Goal: Check status: Check status

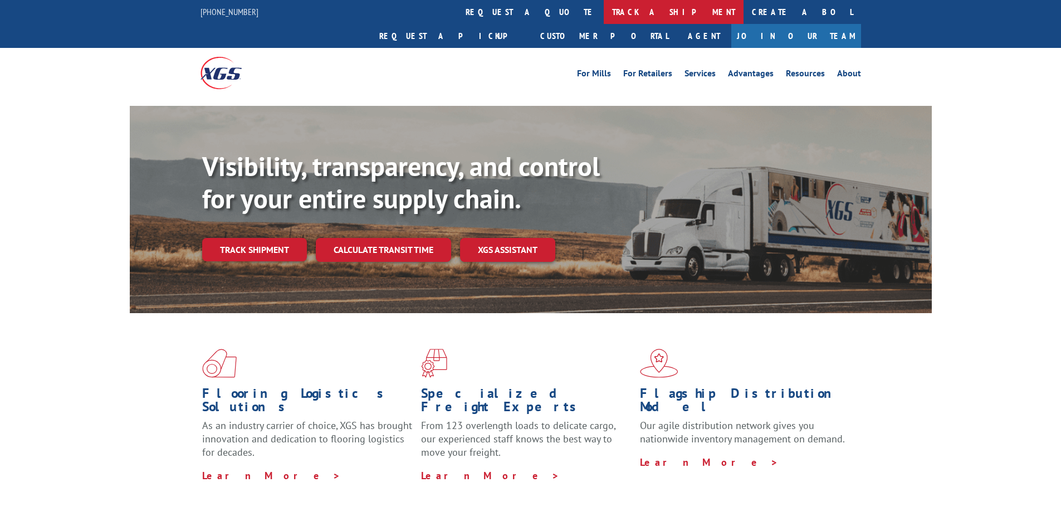
click at [604, 15] on link "track a shipment" at bounding box center [674, 12] width 140 height 24
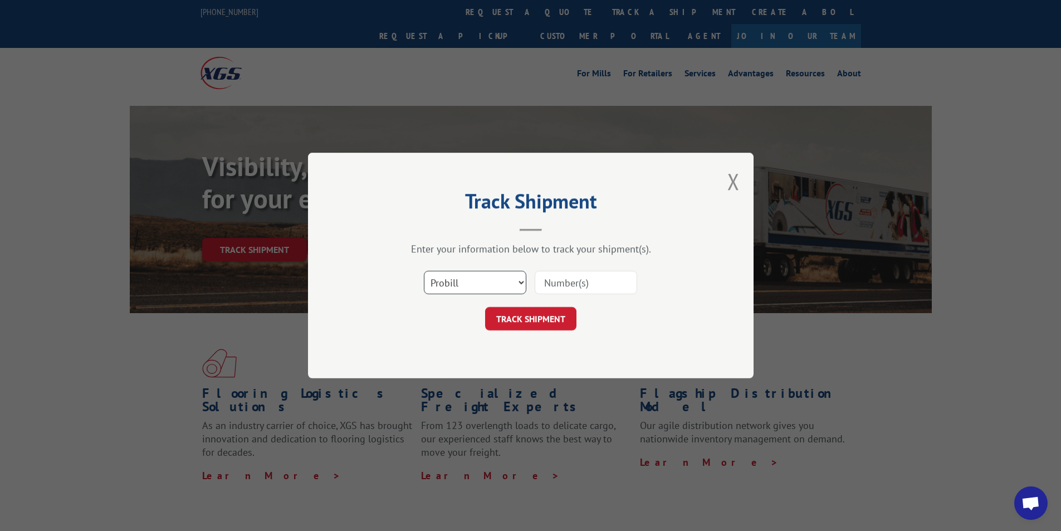
click at [456, 293] on select "Select category... Probill BOL PO" at bounding box center [475, 282] width 102 height 23
select select "bol"
click at [424, 271] on select "Select category... Probill BOL PO" at bounding box center [475, 282] width 102 height 23
click at [579, 279] on input at bounding box center [586, 282] width 102 height 23
type input "3377790"
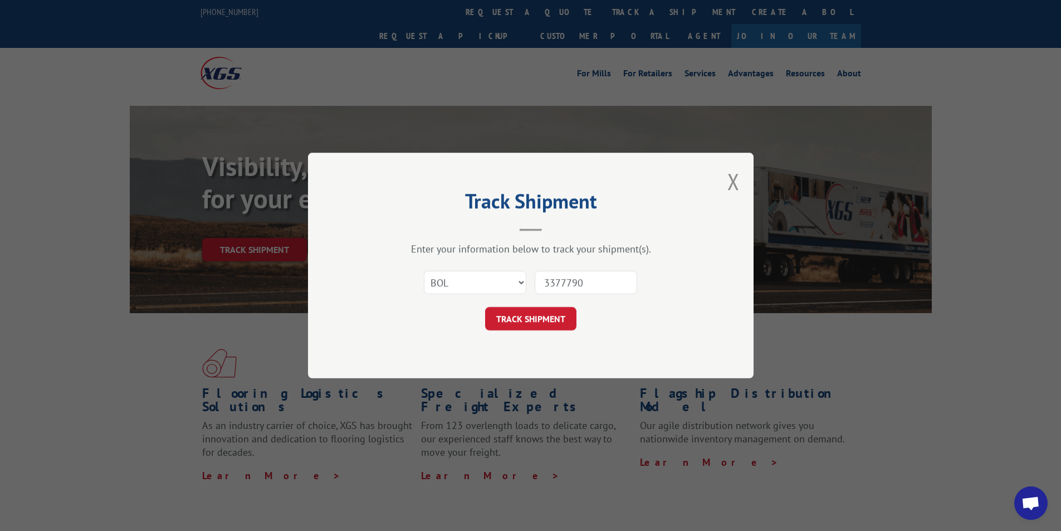
click button "TRACK SHIPMENT" at bounding box center [530, 318] width 91 height 23
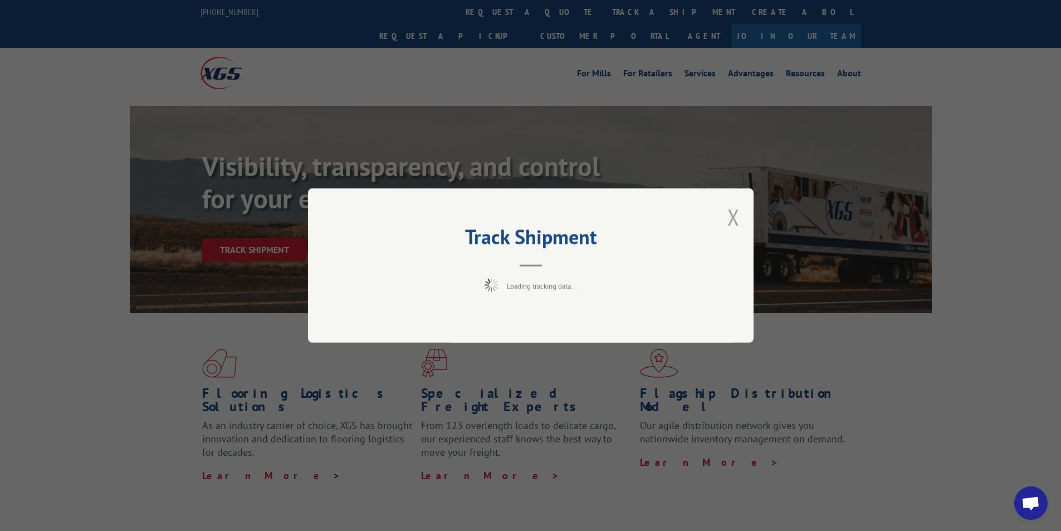
click at [730, 221] on button "Close modal" at bounding box center [733, 217] width 12 height 30
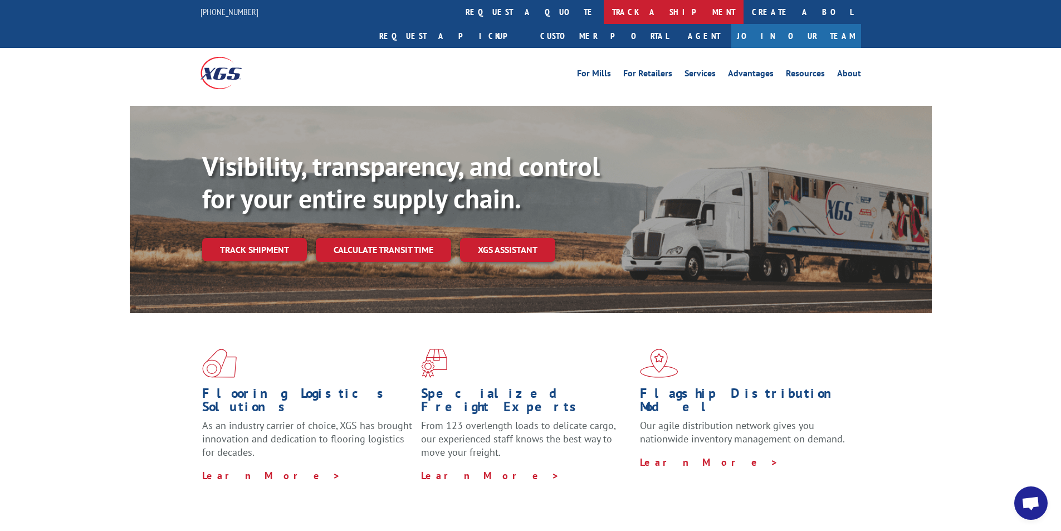
click at [604, 11] on link "track a shipment" at bounding box center [674, 12] width 140 height 24
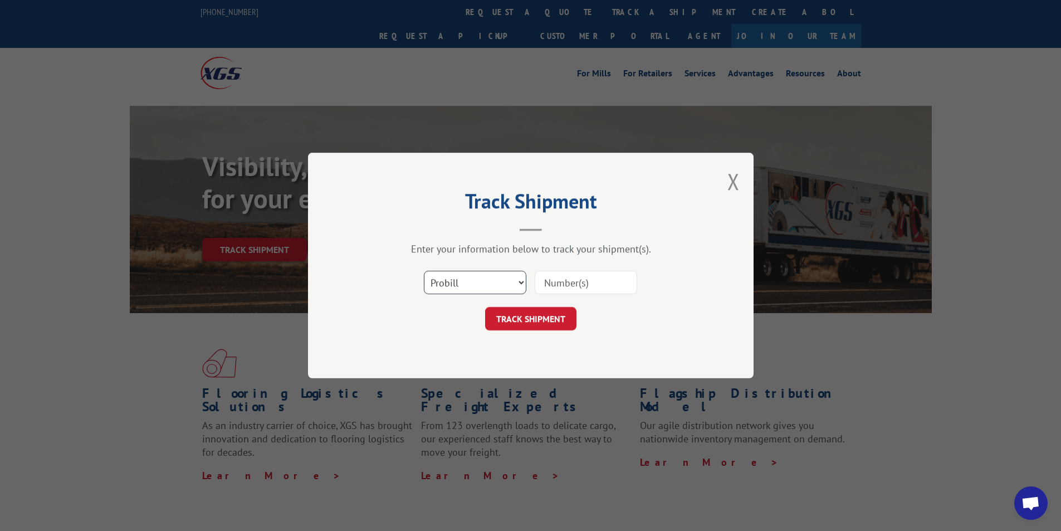
click at [473, 287] on select "Select category... Probill BOL PO" at bounding box center [475, 282] width 102 height 23
select select "bol"
click at [424, 271] on select "Select category... Probill BOL PO" at bounding box center [475, 282] width 102 height 23
click at [577, 288] on input at bounding box center [586, 282] width 102 height 23
type input "50866278"
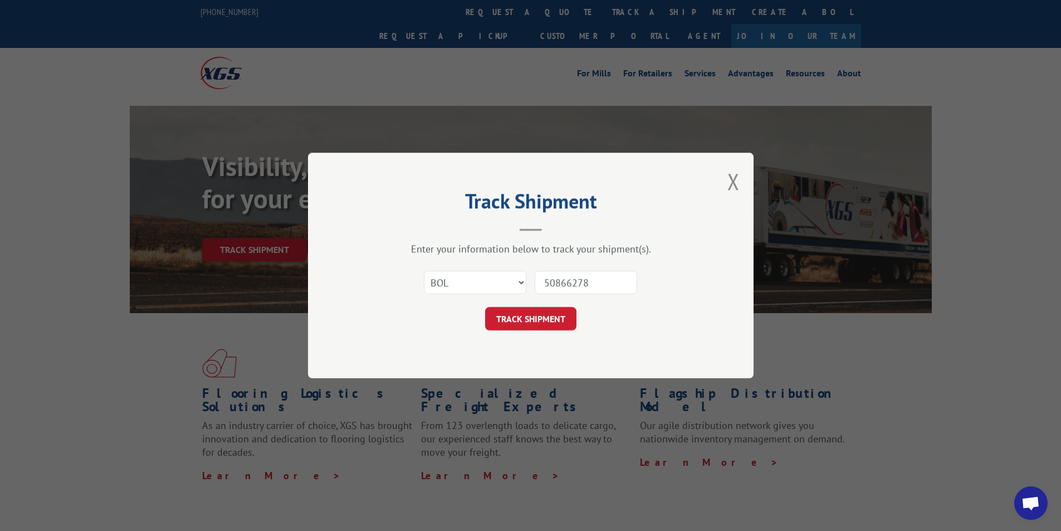
click button "TRACK SHIPMENT" at bounding box center [530, 318] width 91 height 23
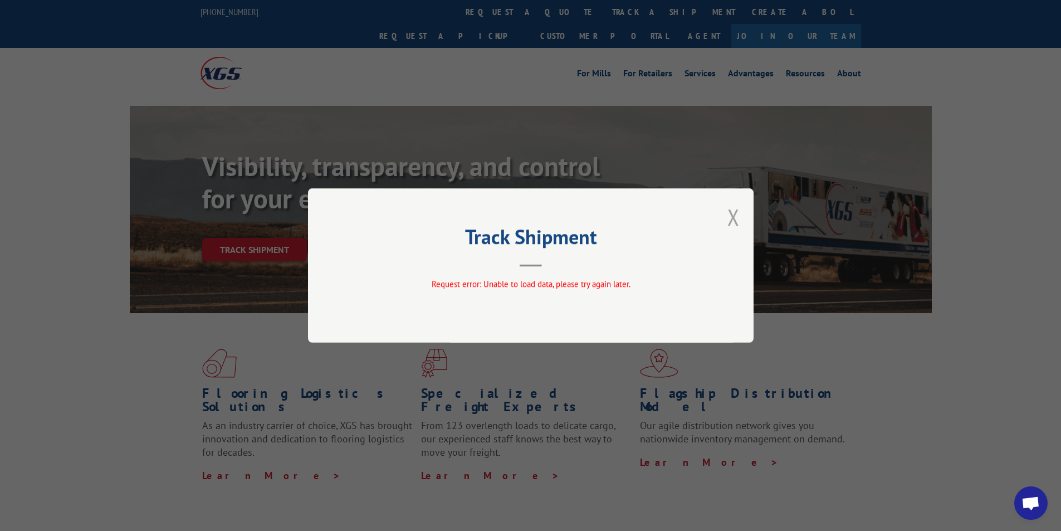
click at [738, 212] on button "Close modal" at bounding box center [733, 217] width 12 height 30
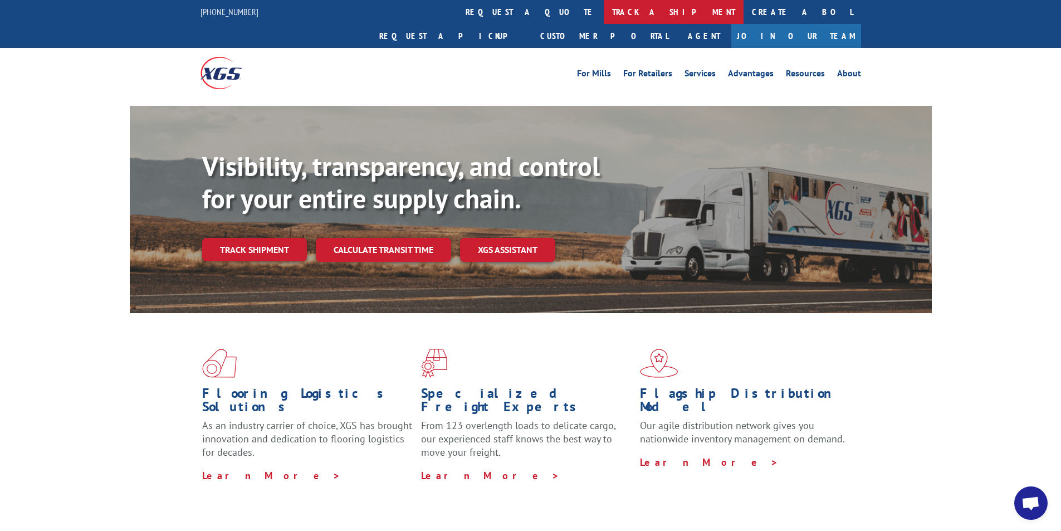
click at [604, 13] on link "track a shipment" at bounding box center [674, 12] width 140 height 24
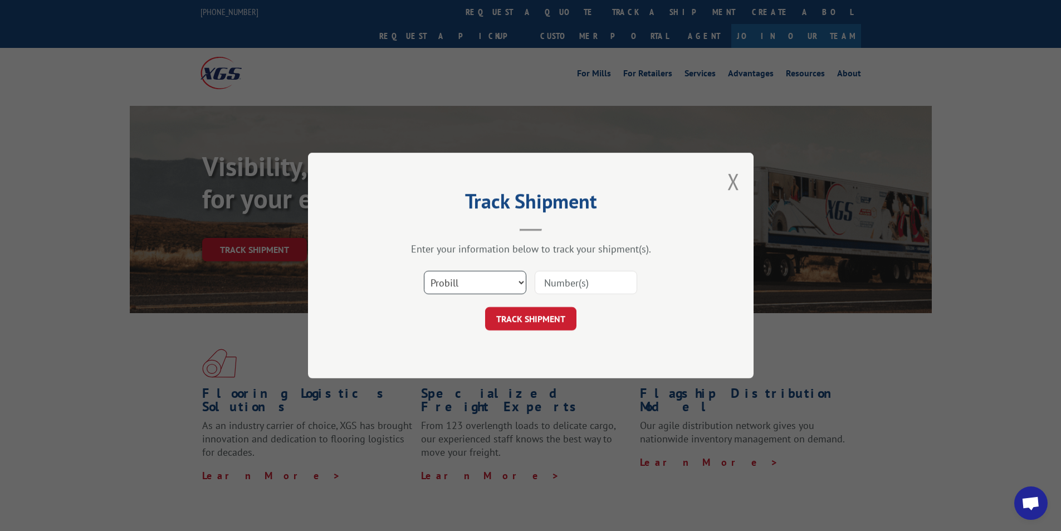
click at [448, 280] on select "Select category... Probill BOL PO" at bounding box center [475, 282] width 102 height 23
select select "bol"
click at [424, 271] on select "Select category... Probill BOL PO" at bounding box center [475, 282] width 102 height 23
click at [565, 287] on input at bounding box center [586, 282] width 102 height 23
type input "54395887"
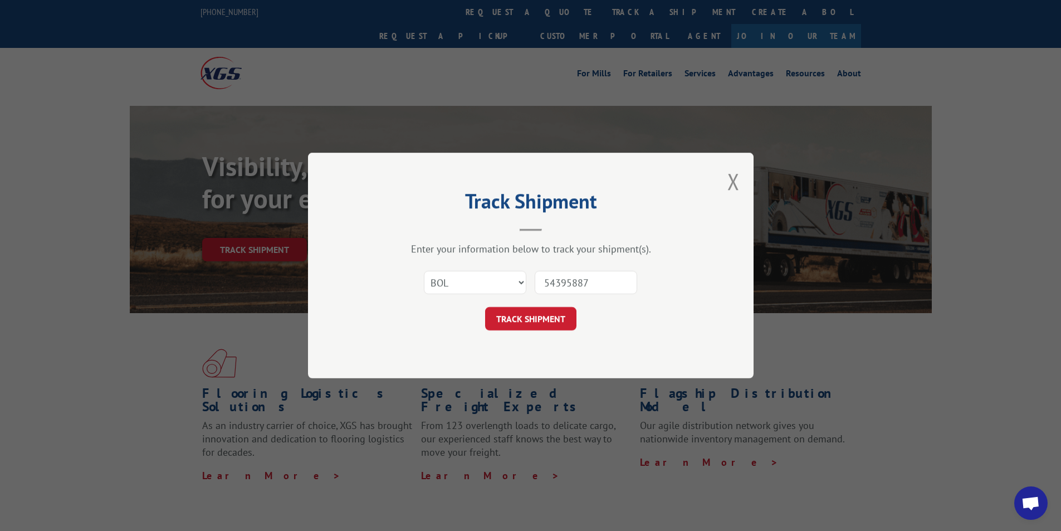
click button "TRACK SHIPMENT" at bounding box center [530, 318] width 91 height 23
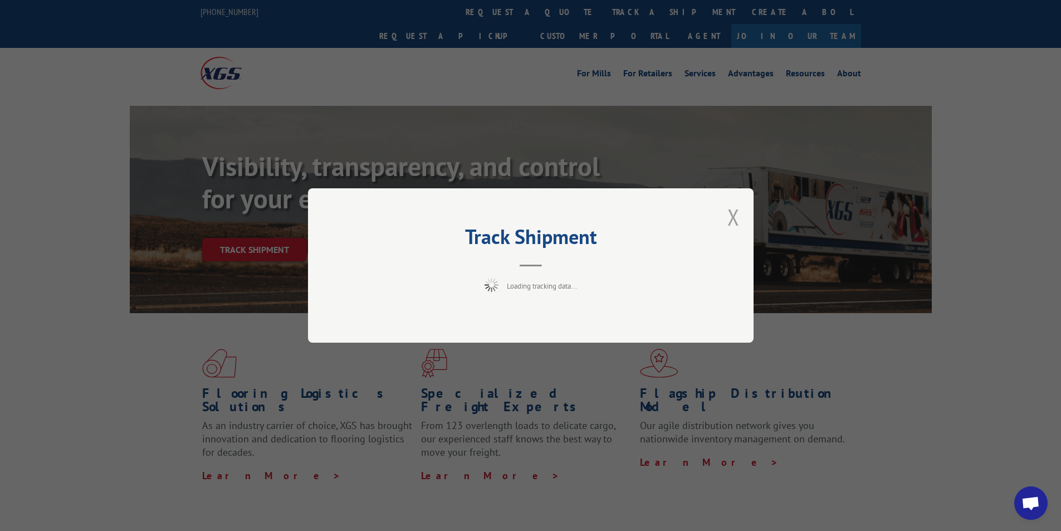
click at [730, 219] on button "Close modal" at bounding box center [733, 217] width 12 height 30
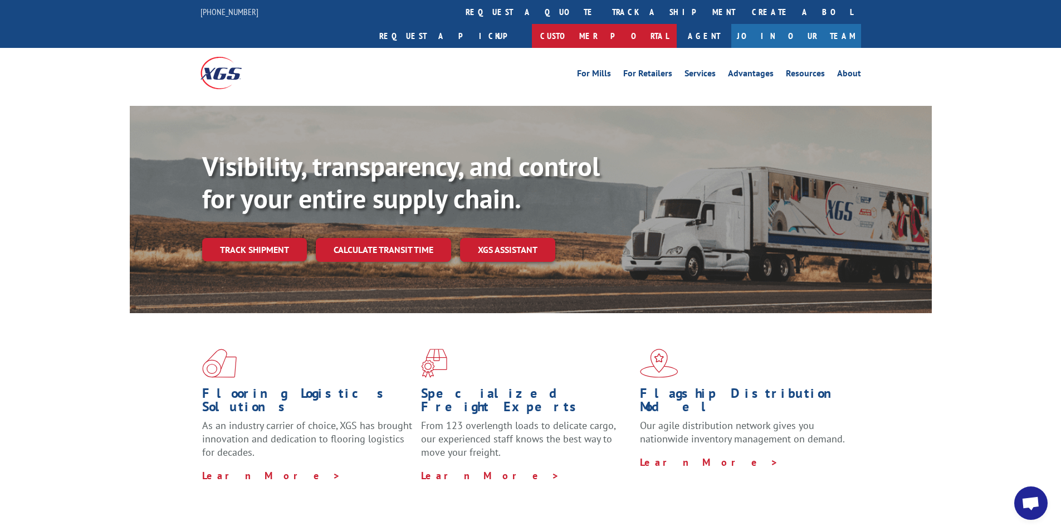
click at [676, 24] on link "Customer Portal" at bounding box center [604, 36] width 145 height 24
